Goal: Task Accomplishment & Management: Use online tool/utility

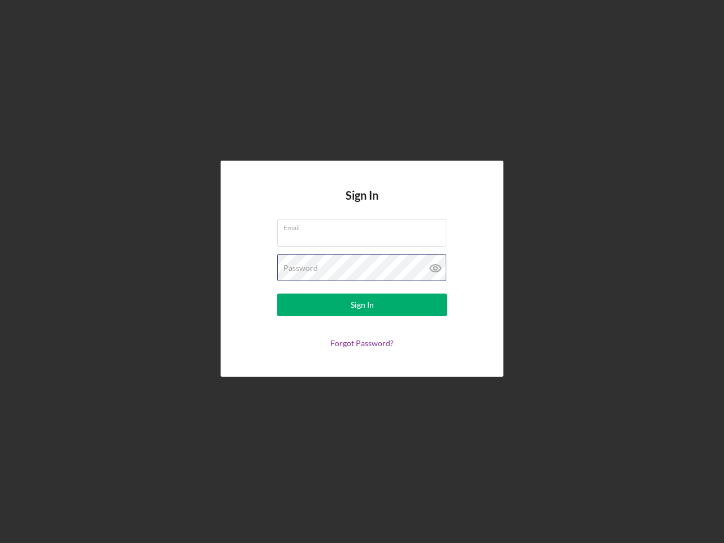
click at [362, 272] on div "Password" at bounding box center [362, 268] width 170 height 28
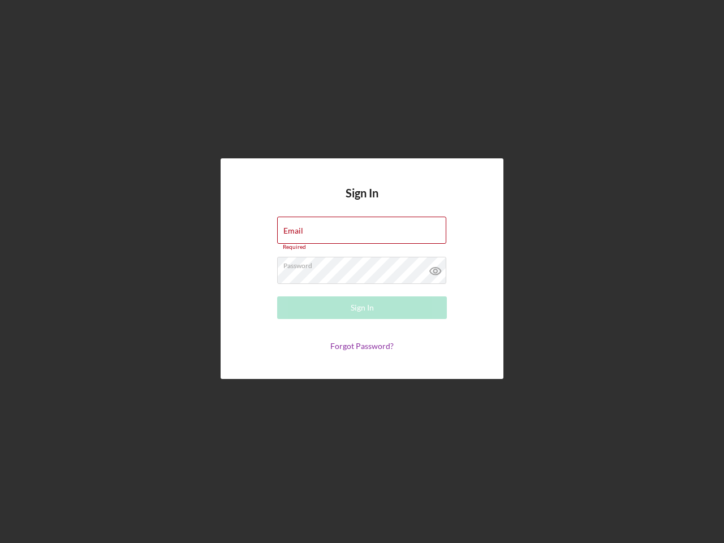
click at [436, 268] on icon at bounding box center [435, 271] width 28 height 28
